Goal: Task Accomplishment & Management: Manage account settings

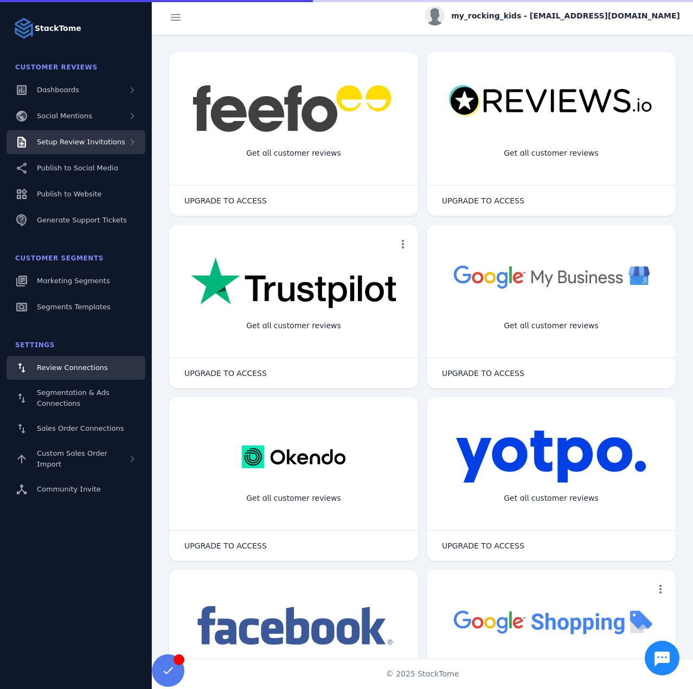
click at [55, 148] on div "Setup Review Invitations" at bounding box center [76, 142] width 139 height 24
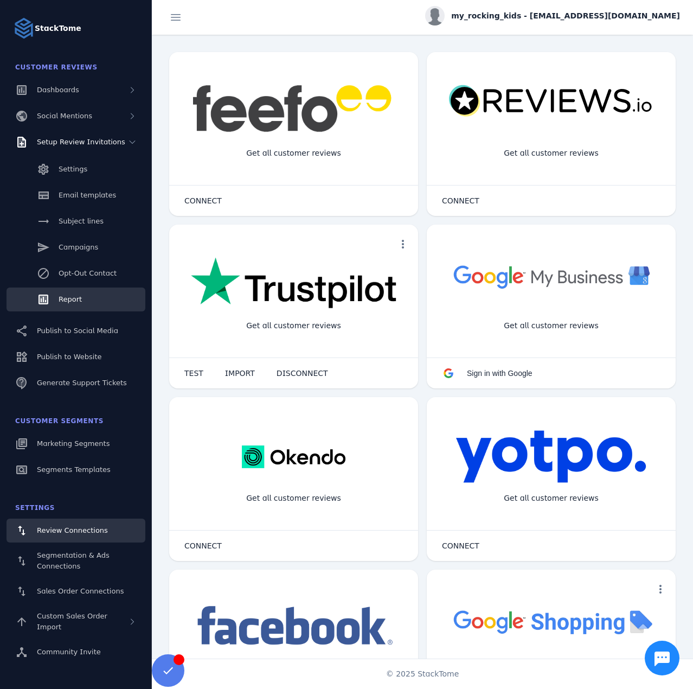
click at [78, 295] on span "Report" at bounding box center [70, 299] width 23 height 8
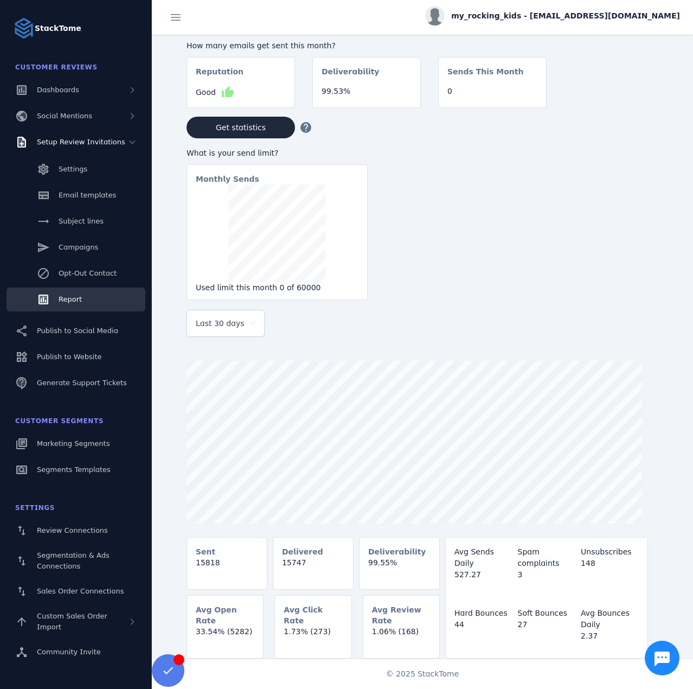
click at [229, 323] on span "Last 30 days" at bounding box center [220, 323] width 49 height 13
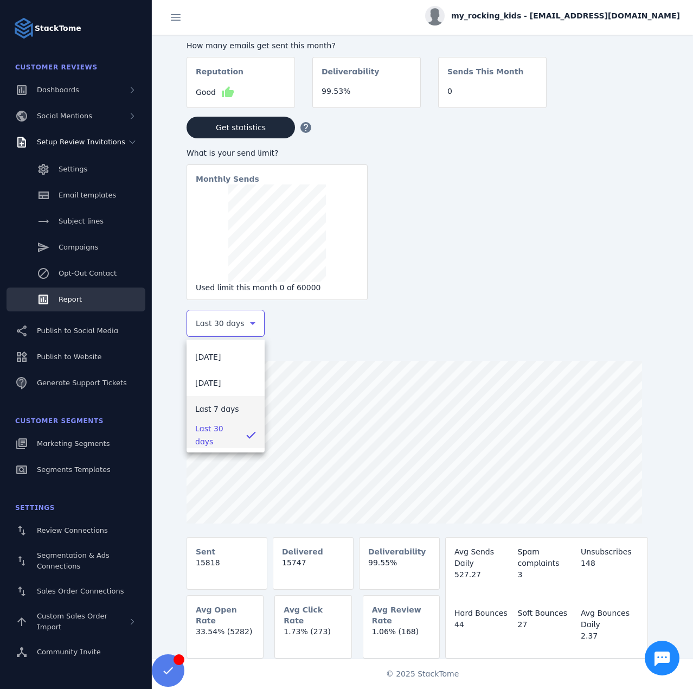
click at [223, 416] on mat-option "Last 7 days" at bounding box center [226, 409] width 78 height 26
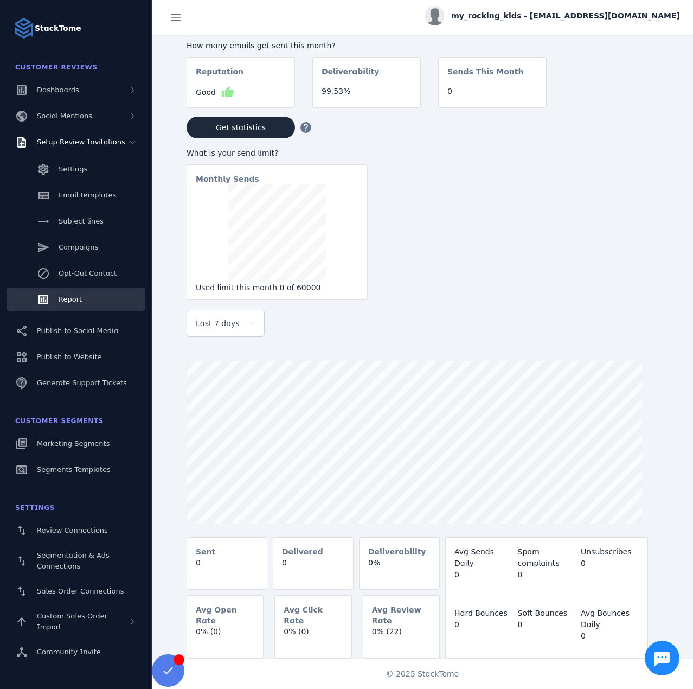
click at [602, 14] on span "my_rocking_kids - [EMAIL_ADDRESS][DOMAIN_NAME]" at bounding box center [565, 15] width 229 height 11
click at [639, 105] on span "Sign out" at bounding box center [645, 104] width 31 height 13
